Goal: Information Seeking & Learning: Find contact information

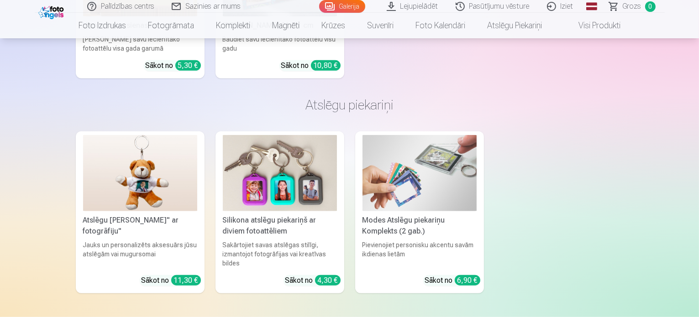
scroll to position [11152, 0]
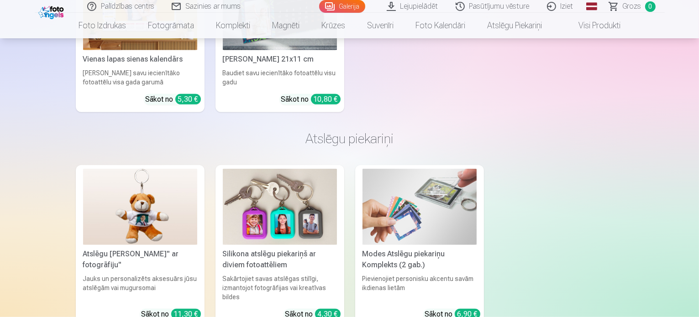
click at [335, 5] on link "Galerija" at bounding box center [342, 6] width 46 height 13
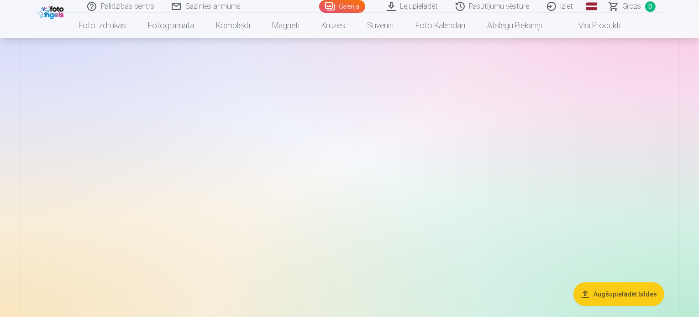
scroll to position [91, 0]
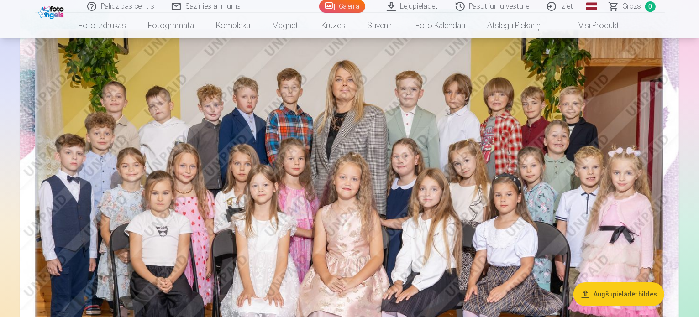
click at [232, 2] on link "Sazinies ar mums" at bounding box center [206, 6] width 87 height 13
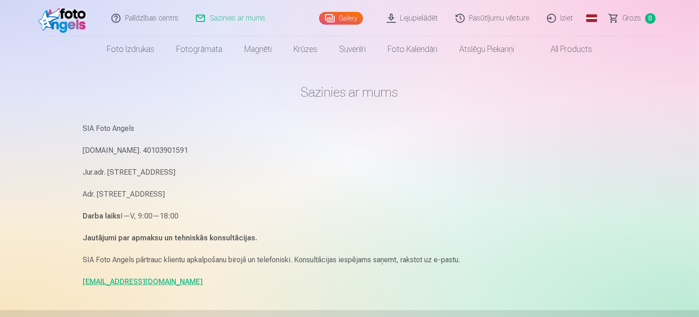
click at [142, 19] on link "Palīdzības centrs" at bounding box center [145, 18] width 84 height 37
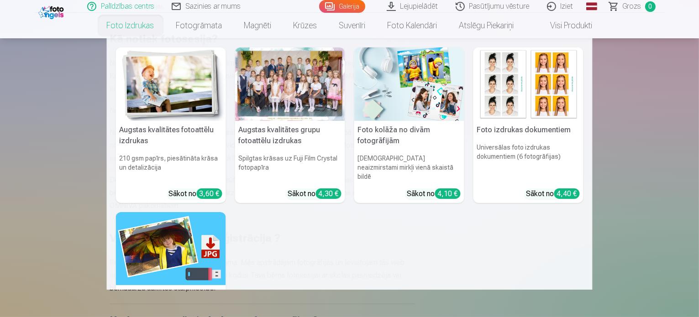
scroll to position [108, 0]
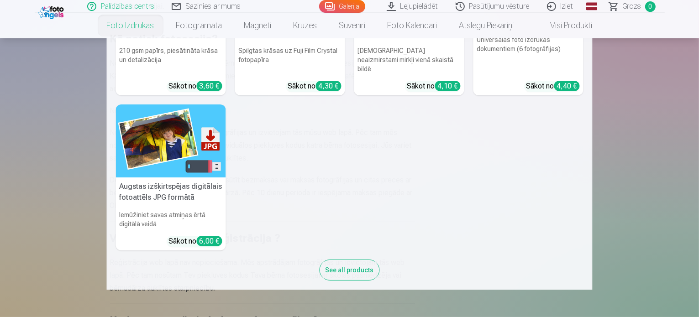
click at [635, 212] on nav "Augstas kvalitātes fotoattēlu izdrukas 210 gsm papīrs, piesātināta krāsa un det…" at bounding box center [349, 164] width 699 height 252
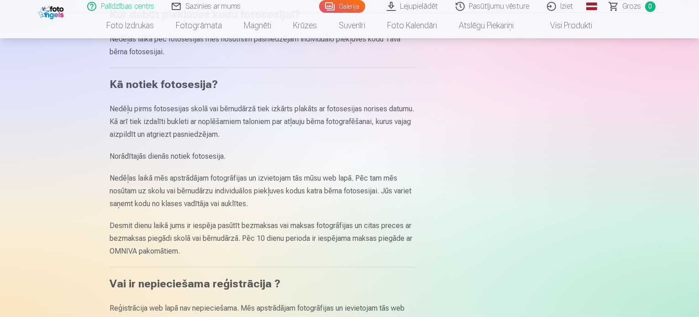
scroll to position [0, 0]
